Goal: Check status: Check status

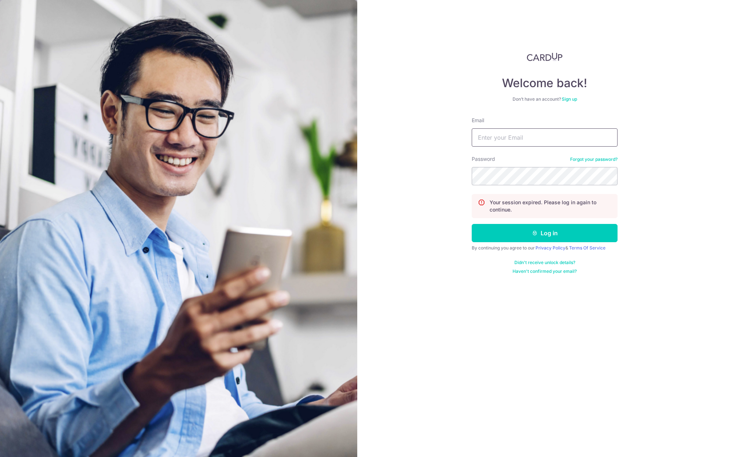
click at [514, 137] on input "Email" at bounding box center [544, 137] width 146 height 18
type input "[EMAIL_ADDRESS][DOMAIN_NAME]"
click at [471, 224] on button "Log in" at bounding box center [544, 233] width 146 height 18
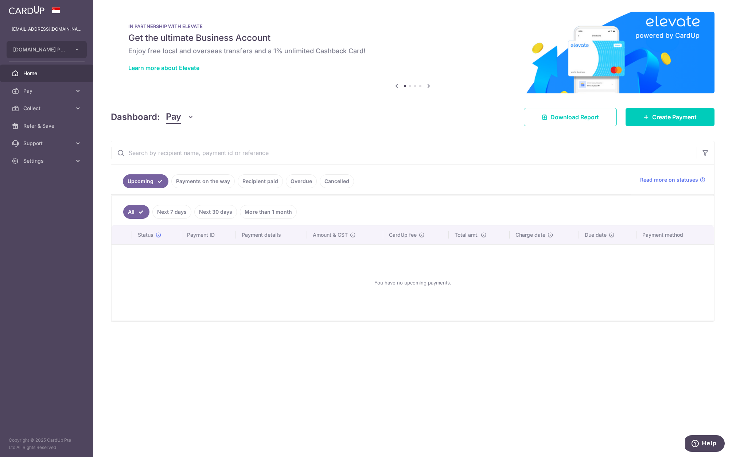
click at [246, 180] on link "Recipient paid" at bounding box center [260, 181] width 45 height 14
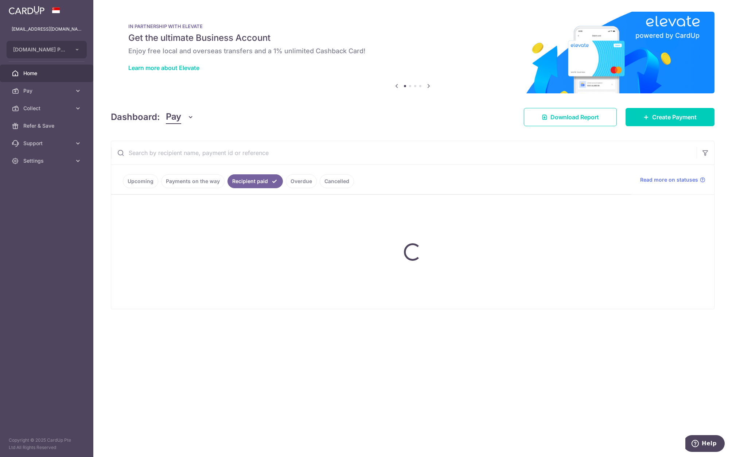
click at [215, 150] on input "text" at bounding box center [403, 152] width 585 height 23
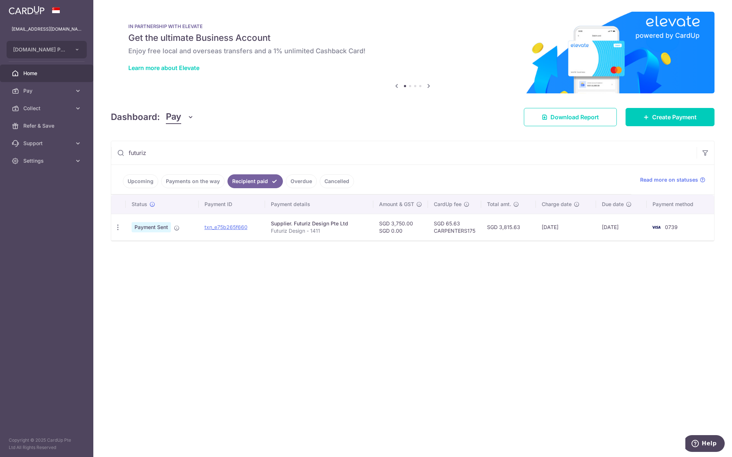
type input "futuriz"
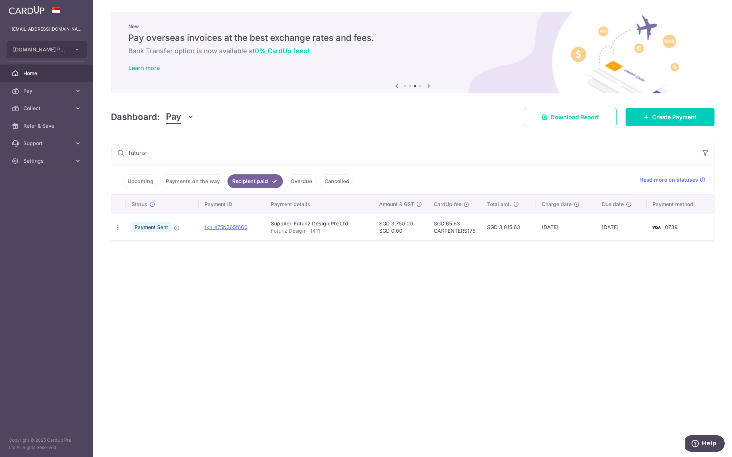
click at [289, 180] on link "Overdue" at bounding box center [301, 181] width 31 height 14
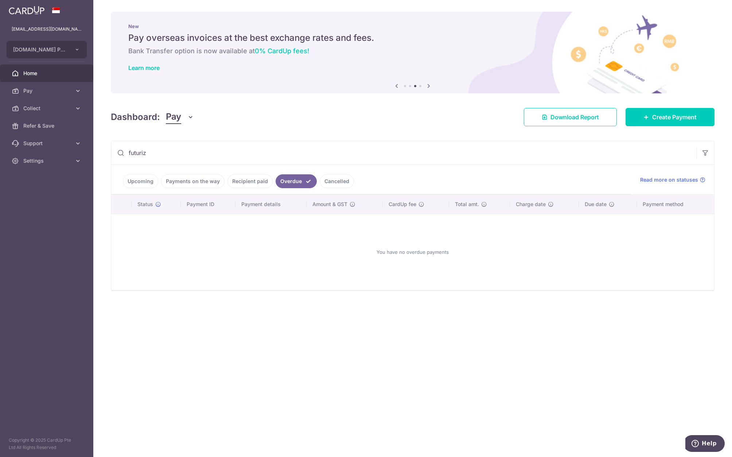
click at [329, 181] on link "Cancelled" at bounding box center [337, 181] width 34 height 14
click at [244, 180] on link "Recipient paid" at bounding box center [249, 181] width 45 height 14
